Goal: Information Seeking & Learning: Learn about a topic

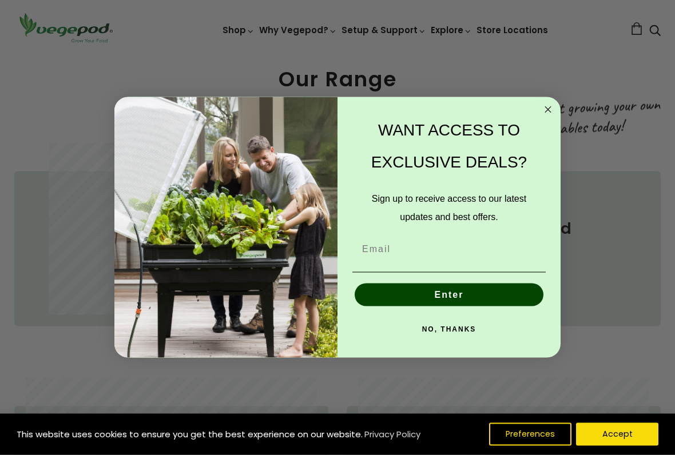
scroll to position [455, 0]
click at [543, 110] on circle "Close dialog" at bounding box center [548, 109] width 13 height 13
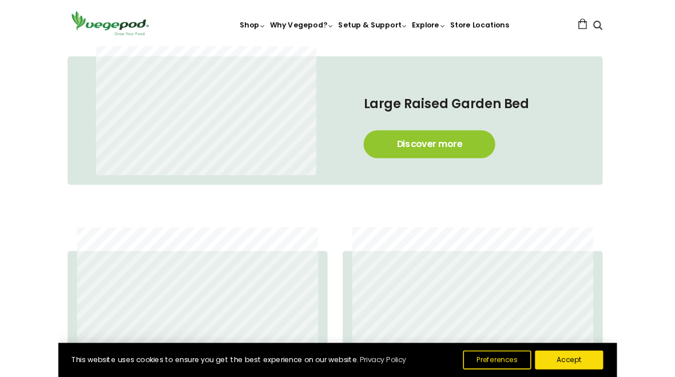
scroll to position [558, 3]
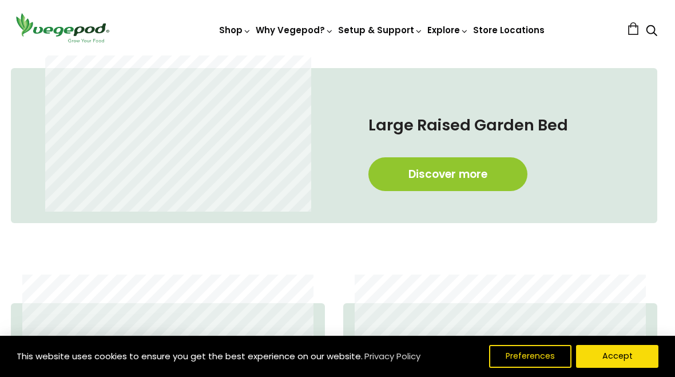
click at [478, 180] on link "Discover more" at bounding box center [447, 174] width 159 height 34
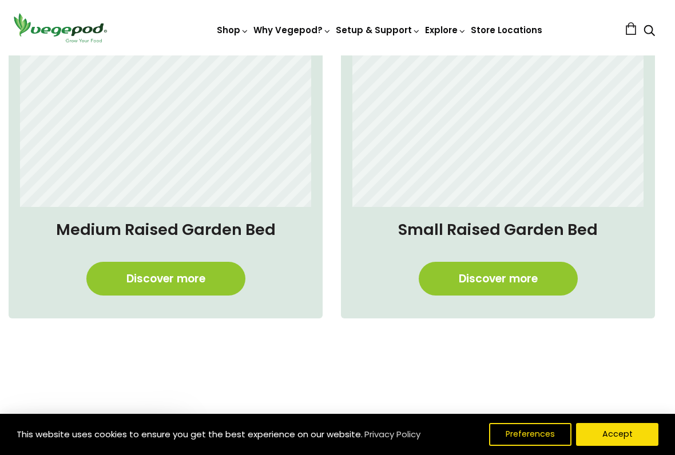
scroll to position [0, 478]
click at [181, 277] on link "Discover more" at bounding box center [165, 279] width 159 height 34
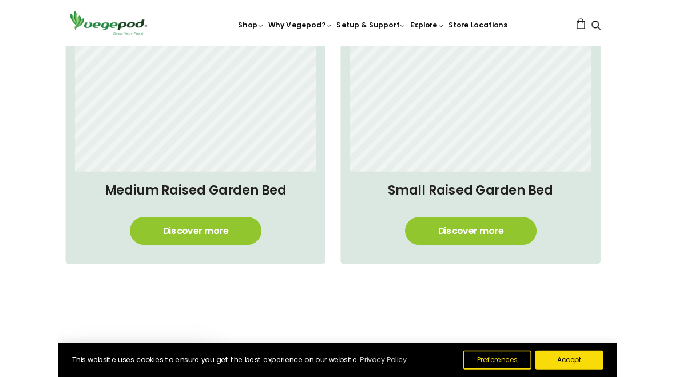
scroll to position [846, 6]
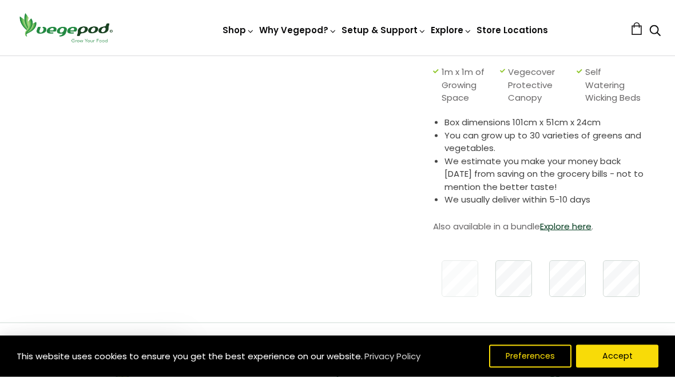
scroll to position [278, 0]
